Goal: Information Seeking & Learning: Learn about a topic

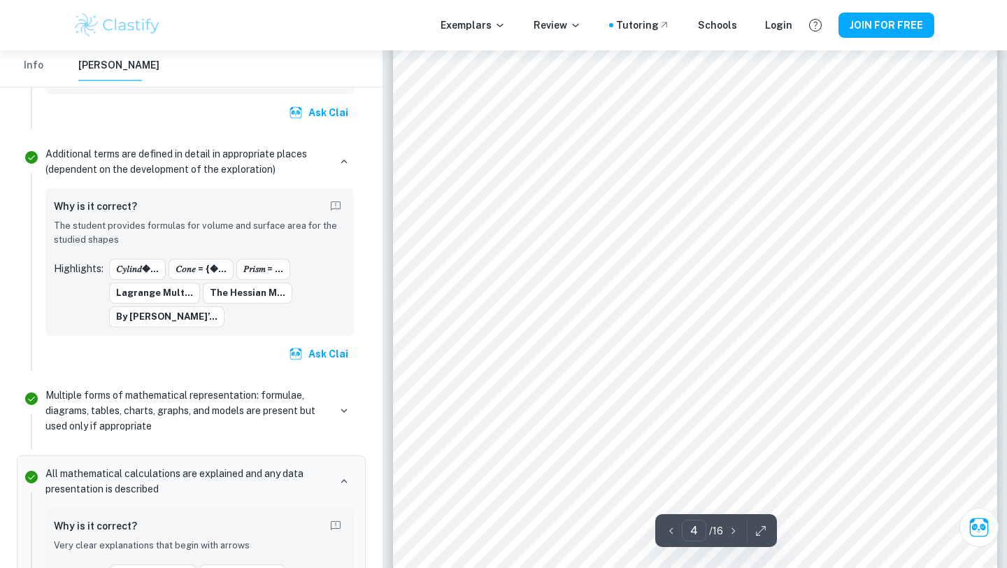
scroll to position [2890, 0]
click at [552, 350] on div at bounding box center [581, 341] width 159 height 35
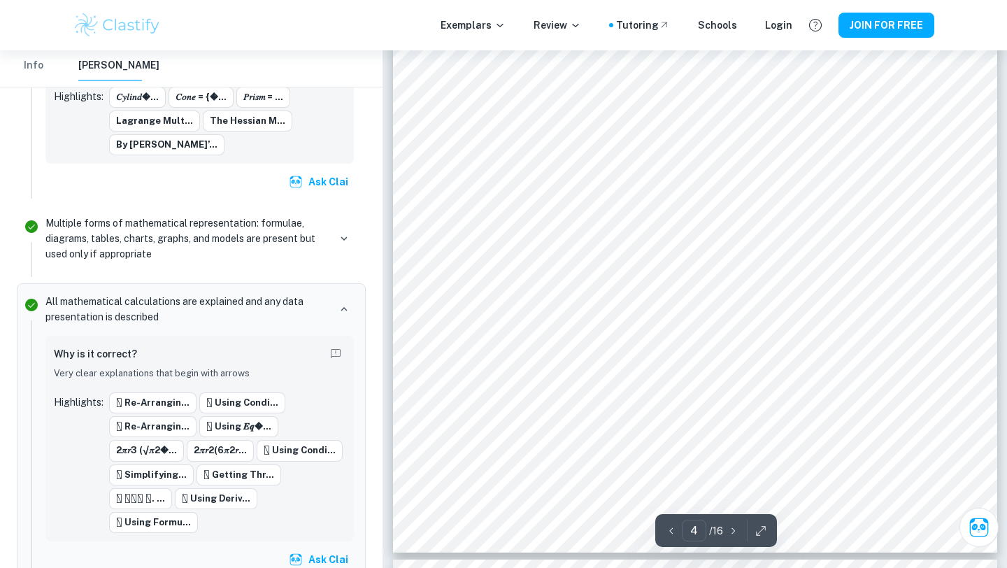
scroll to position [3063, 0]
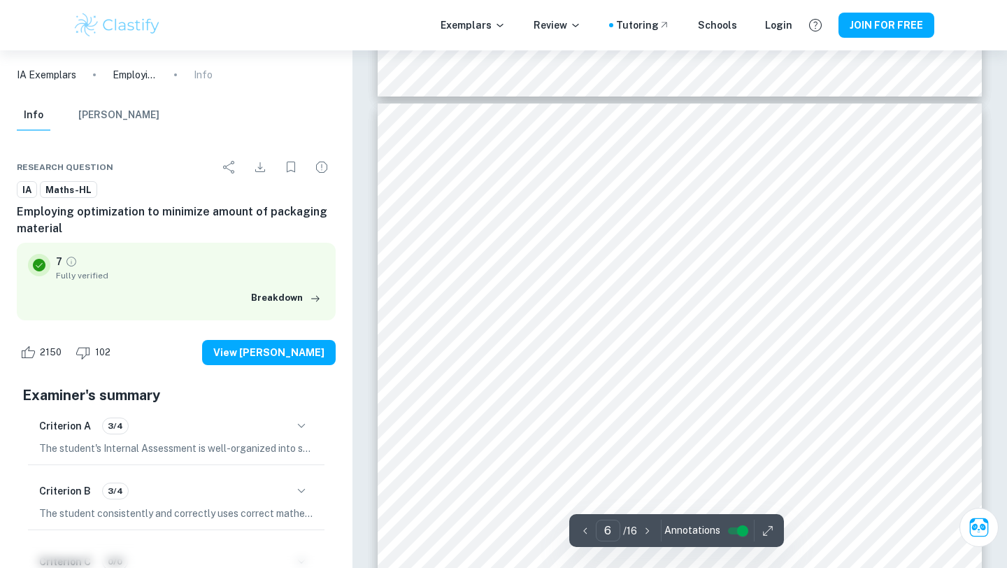
scroll to position [4485, 0]
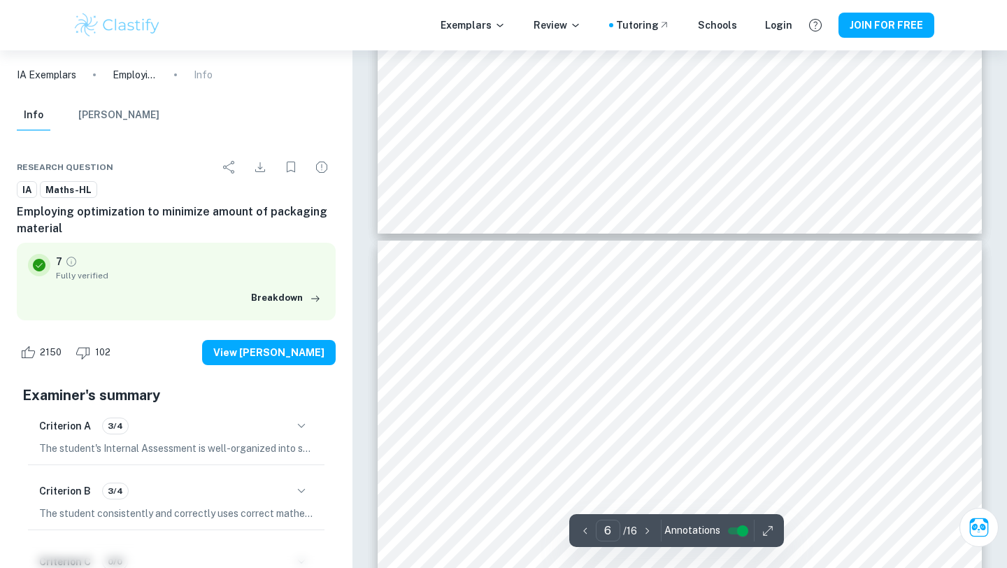
type input "5"
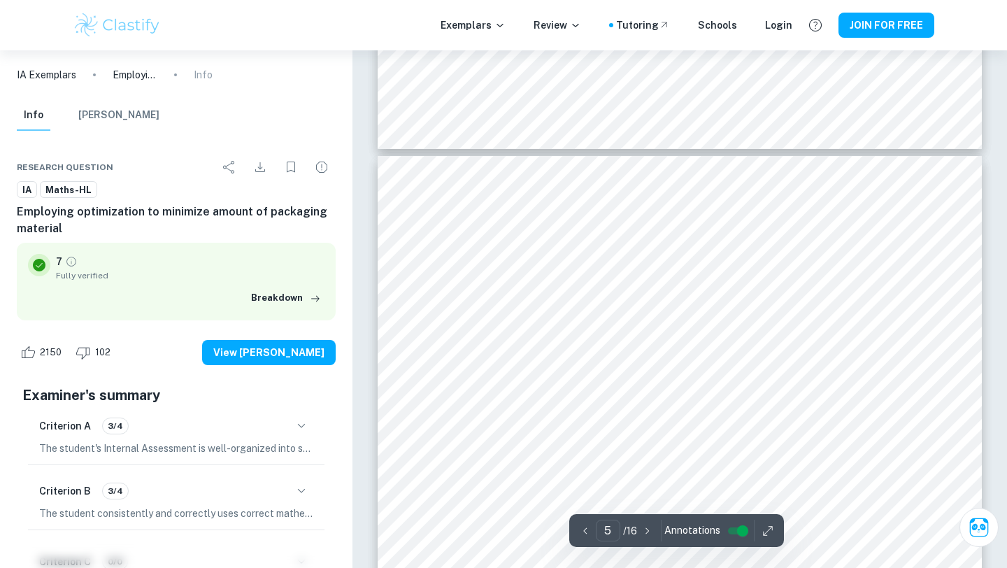
scroll to position [3427, 0]
